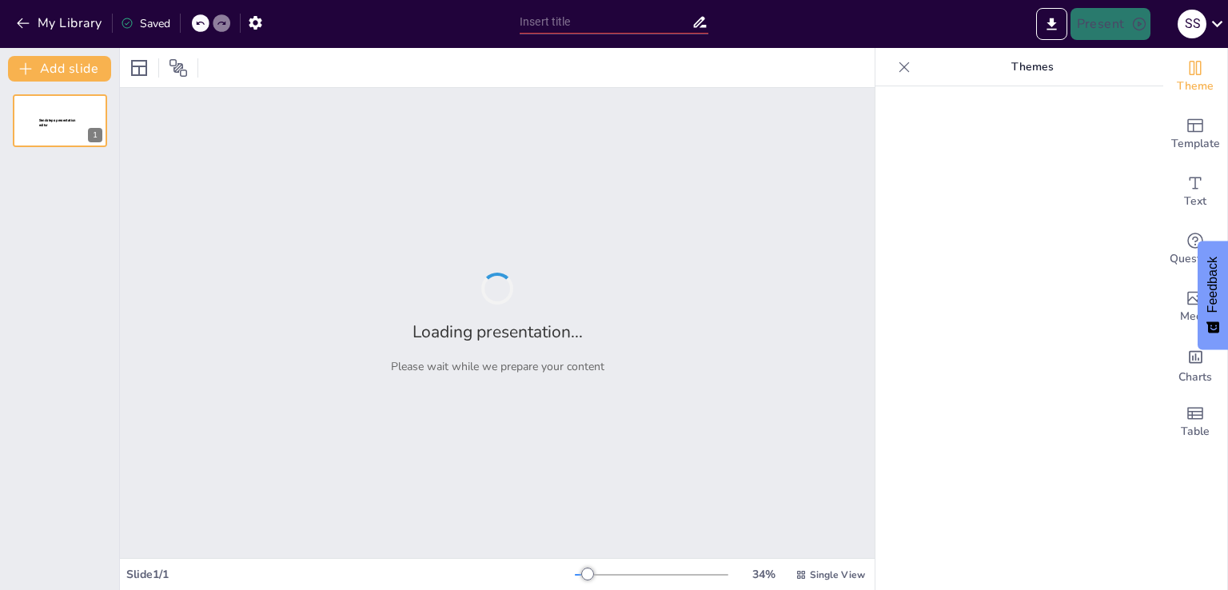
type input "Recce Plan and Schedule: Strategic Location Analysis"
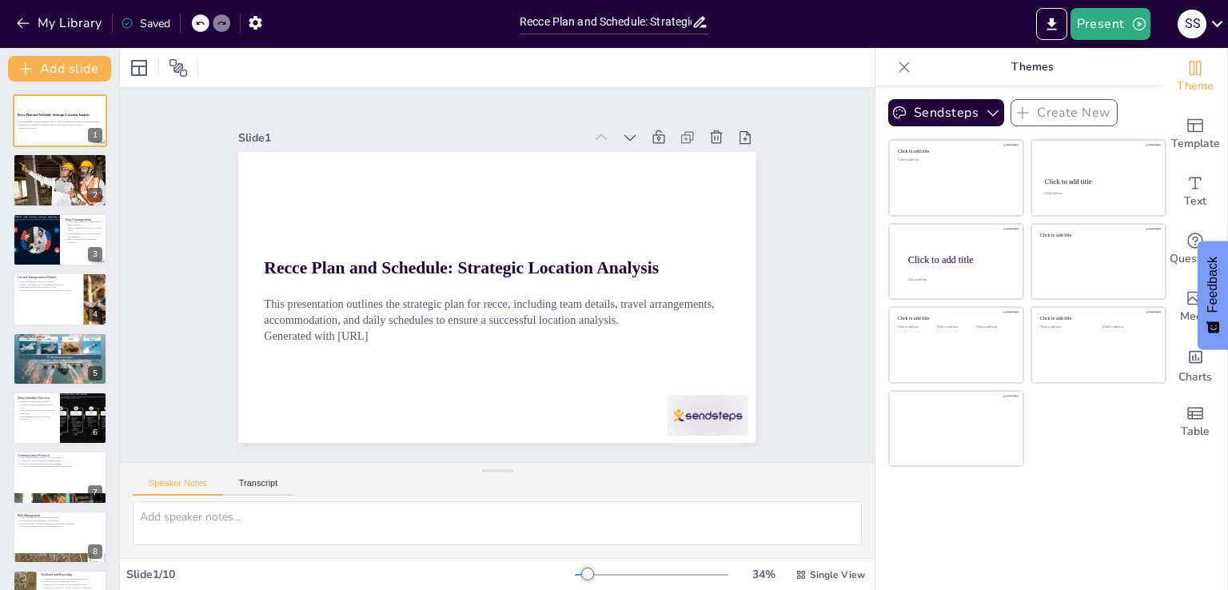
drag, startPoint x: 999, startPoint y: 402, endPoint x: 553, endPoint y: 249, distance: 471.8
click at [553, 249] on div "Document fonts Akatab Recently used Mulish Popular fonts Fonts Add slide Recce …" at bounding box center [614, 319] width 1228 height 542
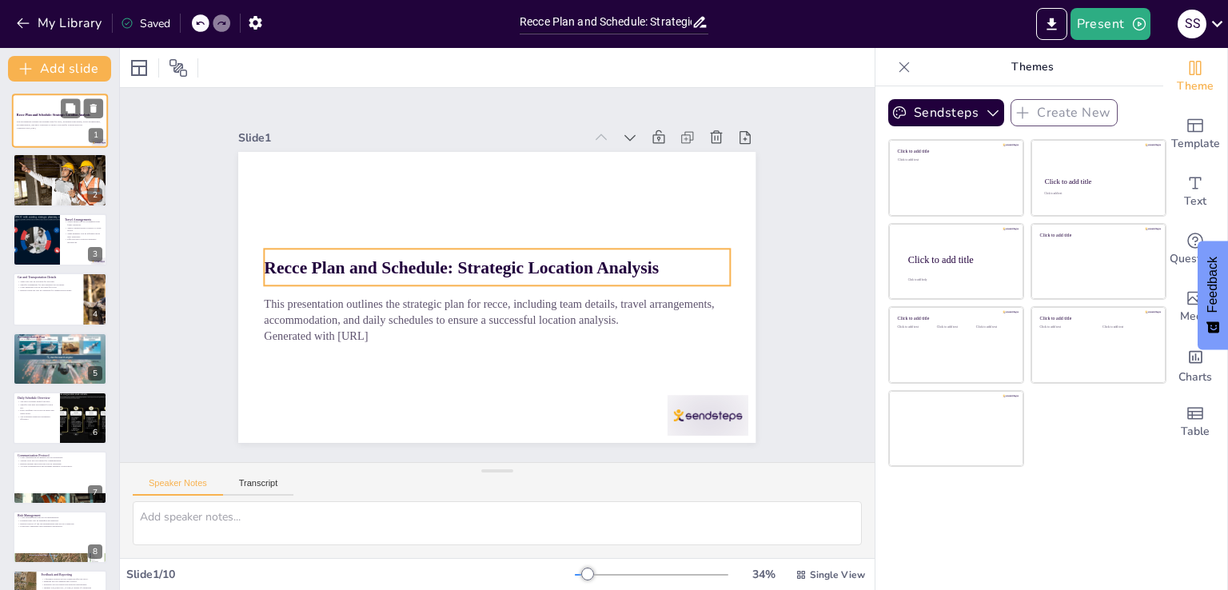
click at [45, 118] on div "Recce Plan and Schedule: Strategic Location Analysis" at bounding box center [60, 115] width 86 height 7
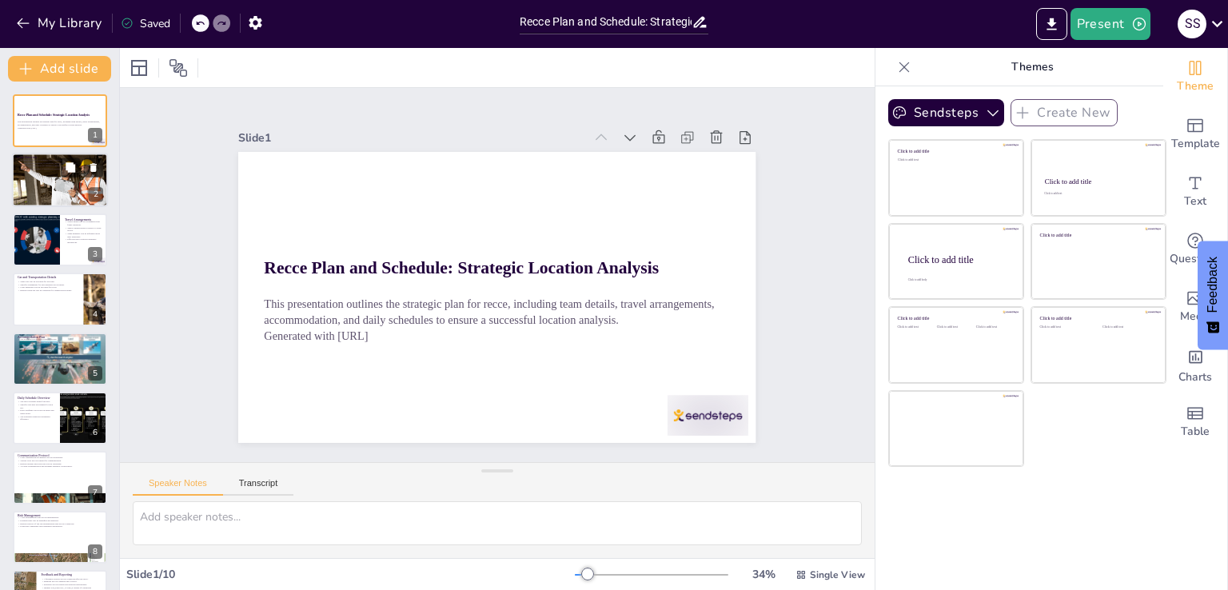
click at [46, 185] on div at bounding box center [61, 180] width 102 height 54
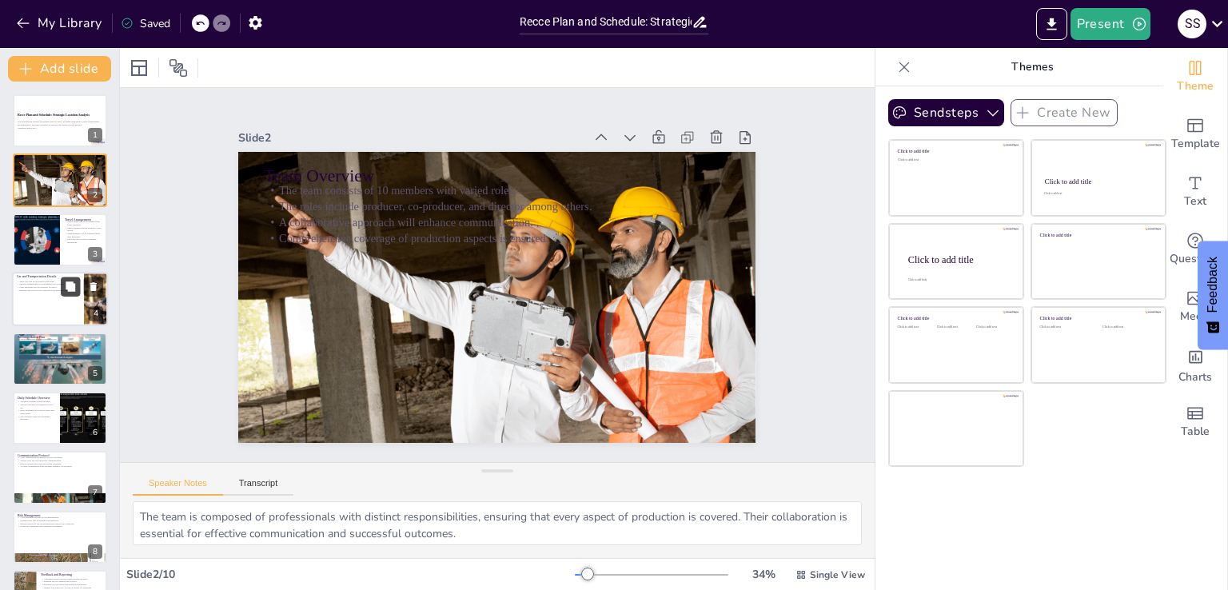
click at [62, 289] on button at bounding box center [70, 286] width 19 height 19
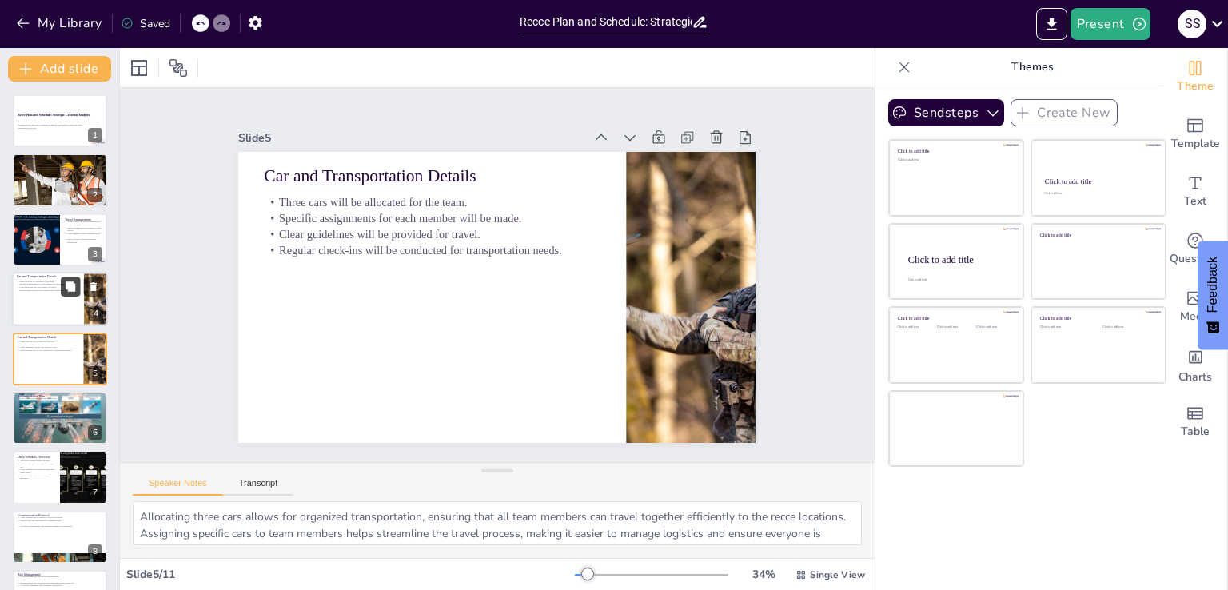
scroll to position [22, 0]
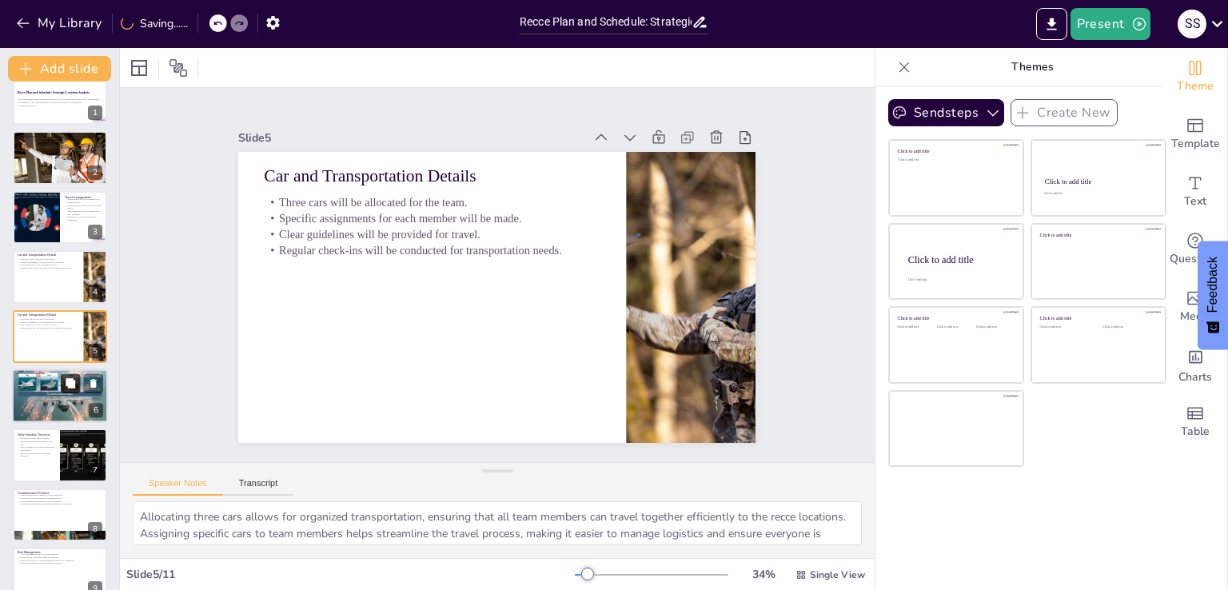
click at [64, 387] on button at bounding box center [70, 382] width 19 height 19
type textarea "Having 9 rooms ensures that all team members have adequate space for rest, whic…"
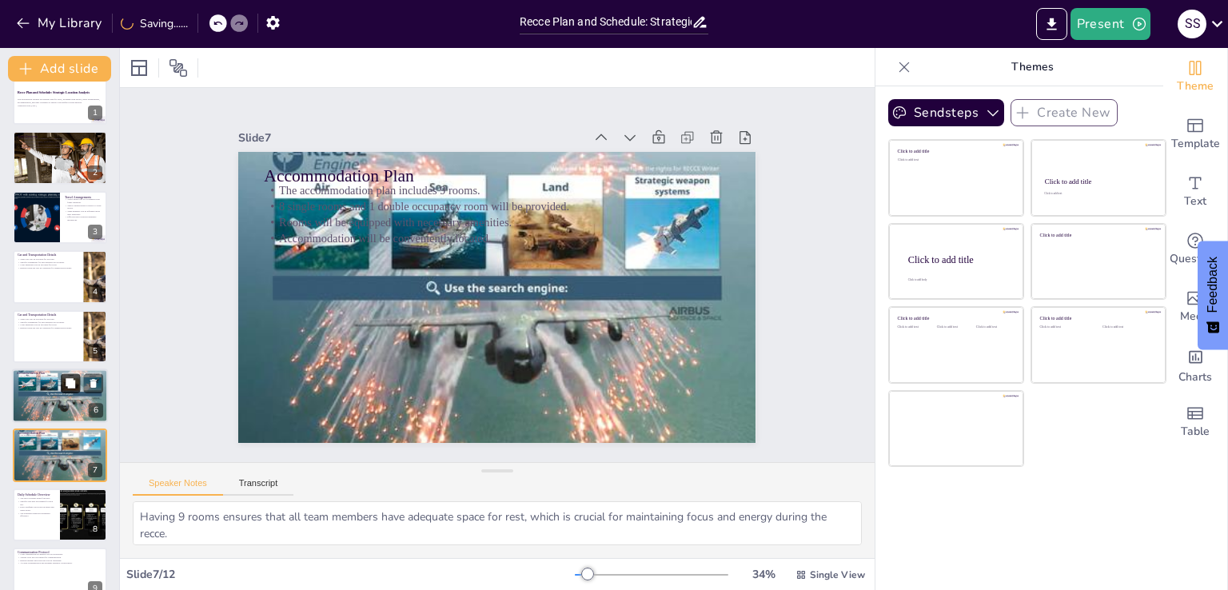
scroll to position [142, 0]
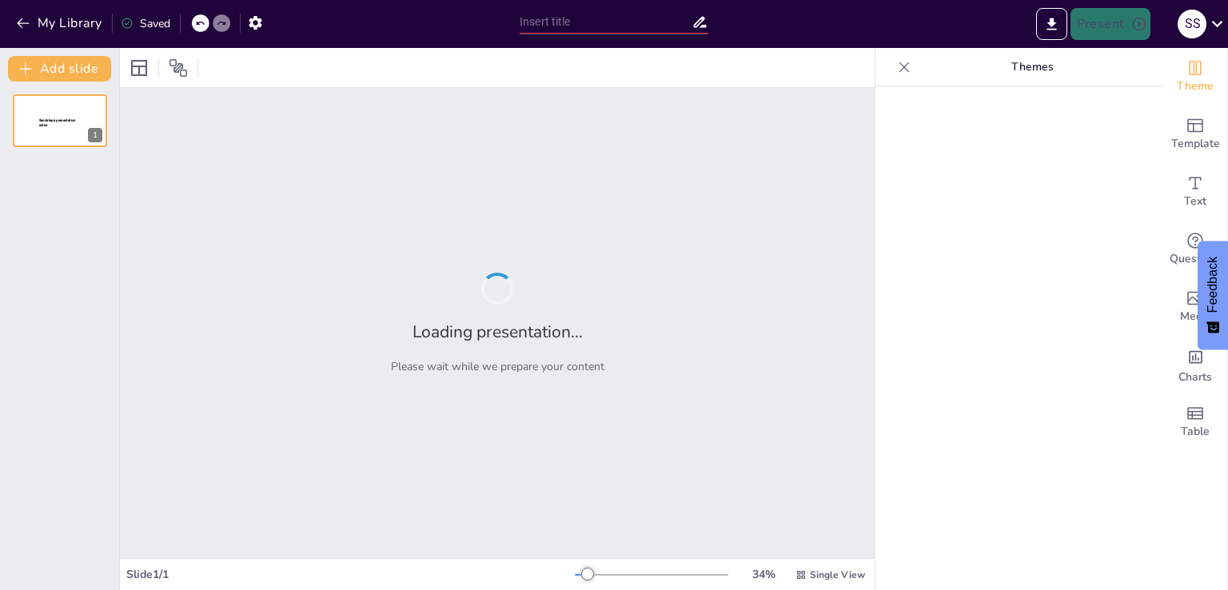
type input "Recce Plan and Schedule: Strategic Location Analysis"
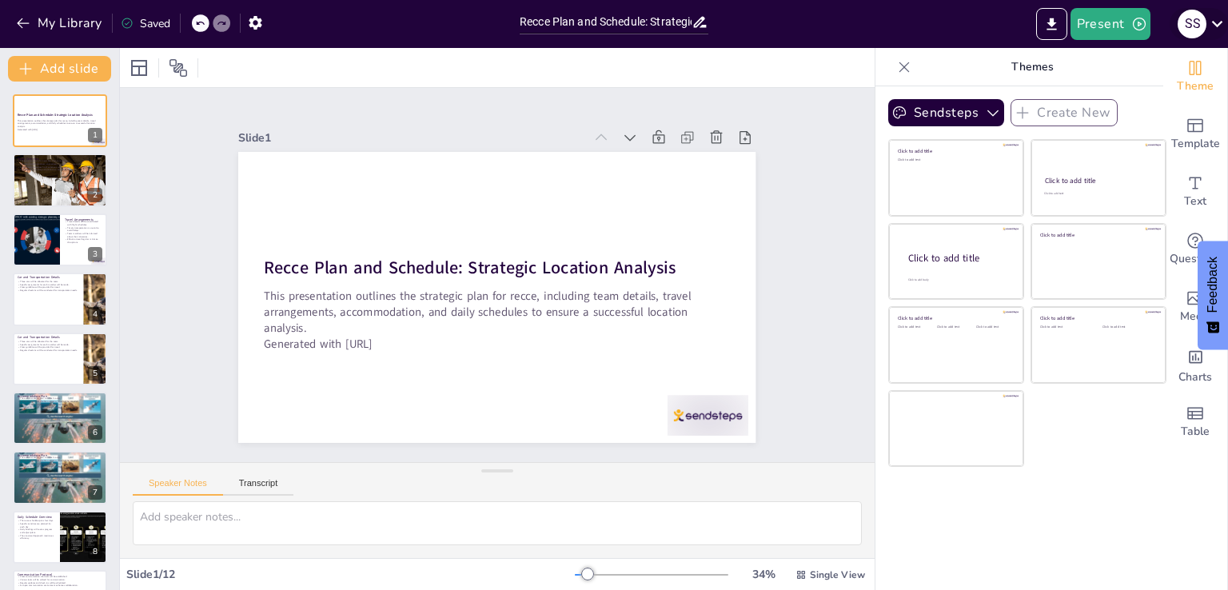
click at [1215, 23] on icon at bounding box center [1217, 24] width 11 height 6
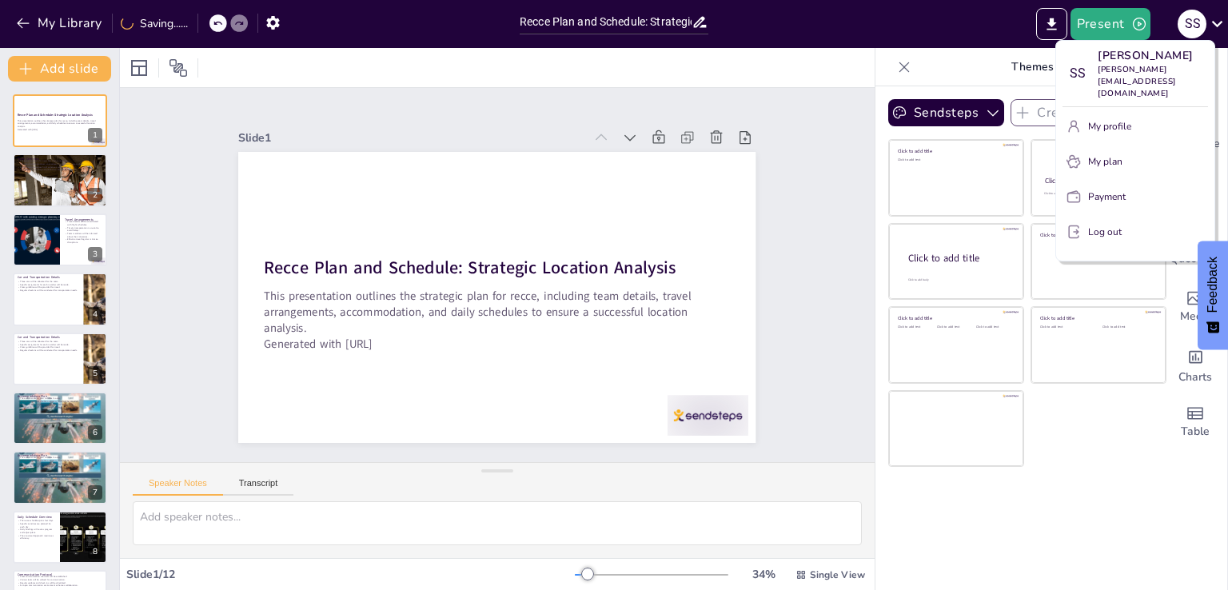
click at [1110, 225] on p "Log out" at bounding box center [1105, 232] width 34 height 14
